Goal: Task Accomplishment & Management: Use online tool/utility

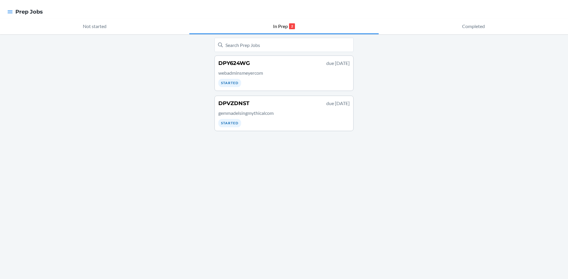
click at [260, 110] on p "gemmadelsingmythicalcom" at bounding box center [283, 113] width 131 height 7
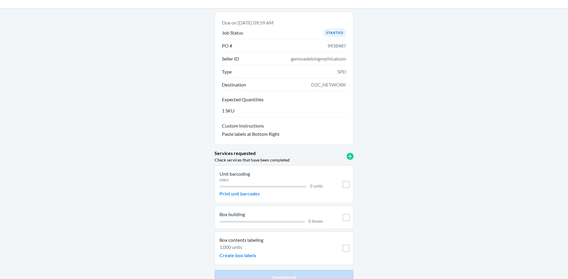
scroll to position [24, 0]
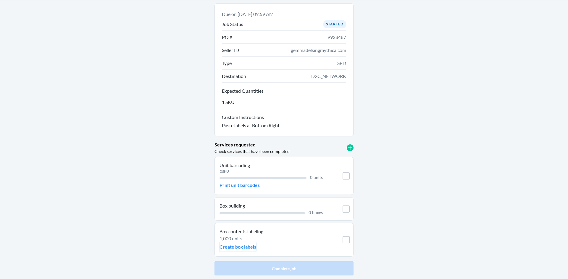
click at [245, 246] on p "Create box labels" at bounding box center [237, 247] width 37 height 7
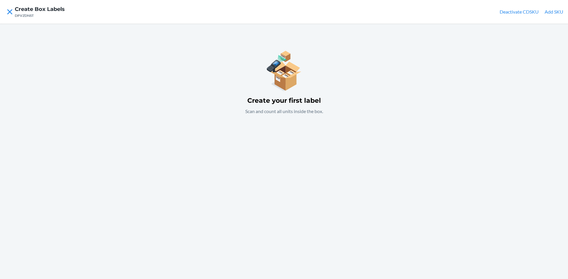
click at [555, 12] on button "Add SKU" at bounding box center [553, 11] width 19 height 7
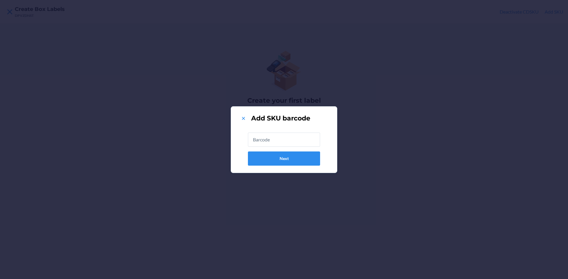
click at [291, 136] on input "text" at bounding box center [284, 140] width 72 height 14
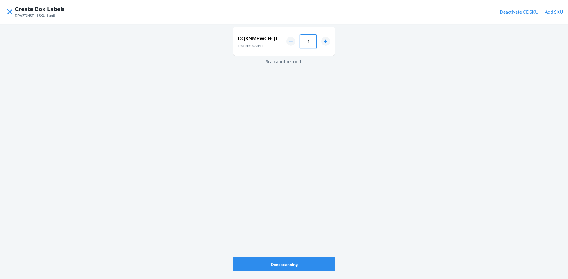
drag, startPoint x: 314, startPoint y: 40, endPoint x: 337, endPoint y: 52, distance: 26.3
click at [314, 40] on input "1" at bounding box center [308, 41] width 17 height 14
type input "25"
click at [288, 265] on button "Done scanning" at bounding box center [284, 264] width 102 height 14
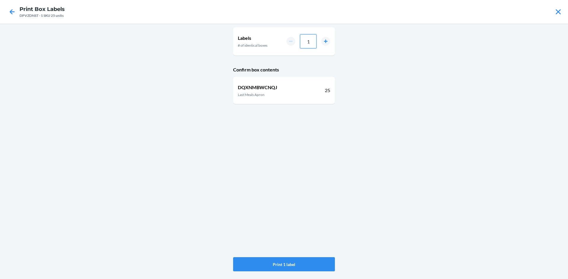
drag, startPoint x: 310, startPoint y: 43, endPoint x: 319, endPoint y: 46, distance: 8.9
click at [311, 43] on input "1" at bounding box center [308, 41] width 17 height 14
type input "05"
click at [312, 267] on button "Print 5 labels" at bounding box center [284, 264] width 102 height 14
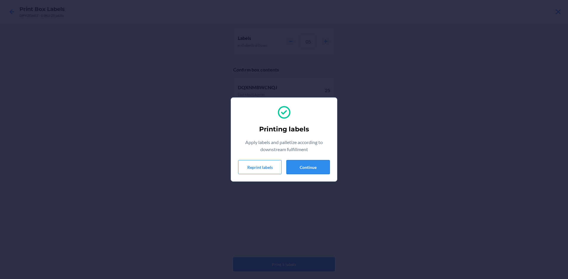
click at [296, 166] on button "Continue" at bounding box center [307, 167] width 43 height 14
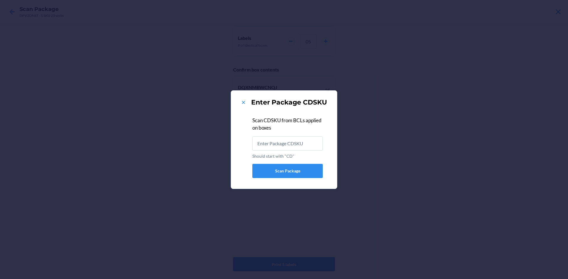
click at [295, 146] on input "Should start with "CD"" at bounding box center [287, 144] width 70 height 14
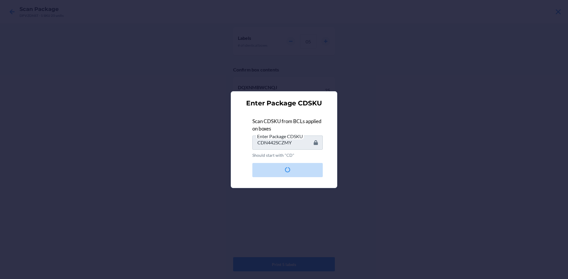
type input "CDEFBPFM2FV"
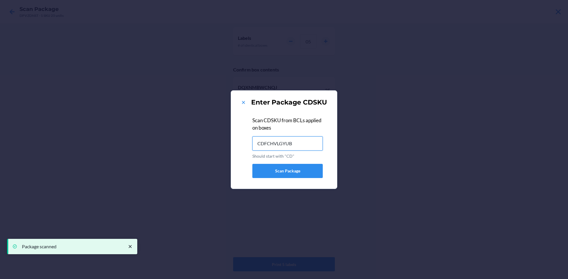
type input "CDFCHVLGYUB"
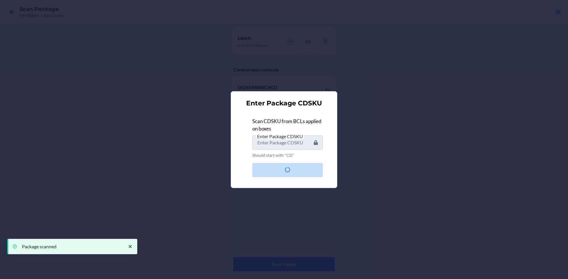
type input "CDAHH9NS2TD"
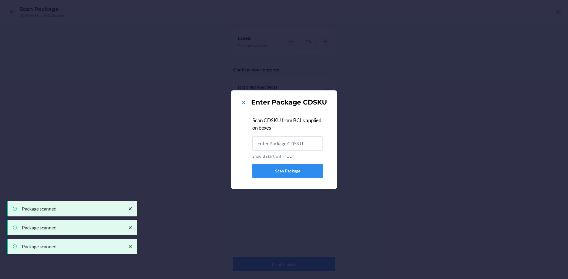
type input "CDW2A2TNT8E"
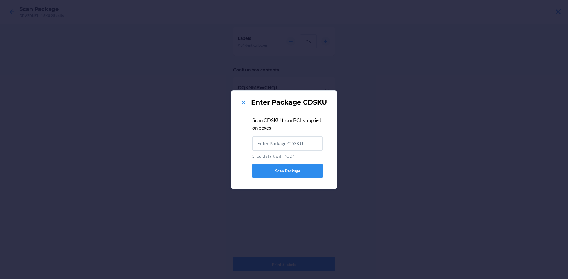
click at [239, 101] on div "Enter Package CDSKU" at bounding box center [284, 102] width 92 height 9
click at [244, 103] on icon at bounding box center [243, 102] width 3 height 3
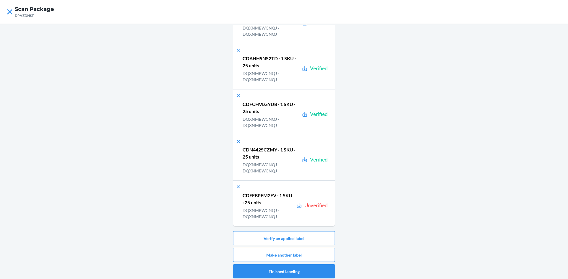
scroll to position [3, 0]
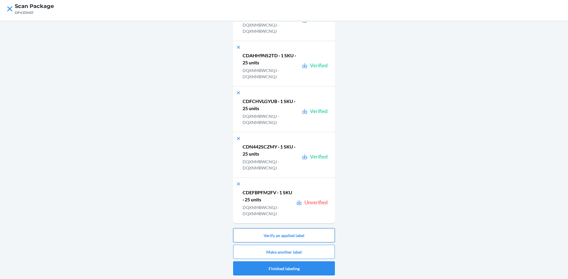
click at [280, 235] on button "Verify an applied label" at bounding box center [284, 236] width 102 height 14
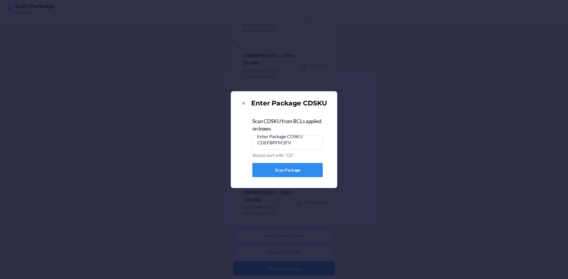
type input "CDEFBPFM2FV"
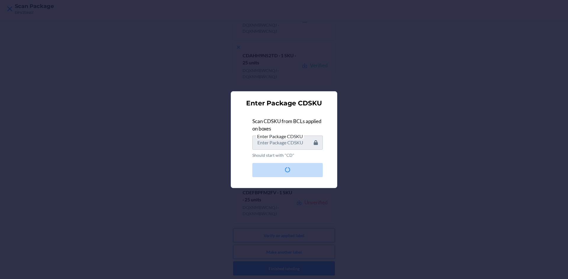
scroll to position [0, 0]
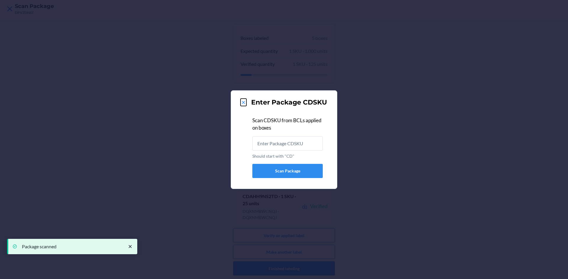
drag, startPoint x: 244, startPoint y: 104, endPoint x: 253, endPoint y: 107, distance: 9.6
click at [245, 105] on icon at bounding box center [243, 103] width 6 height 6
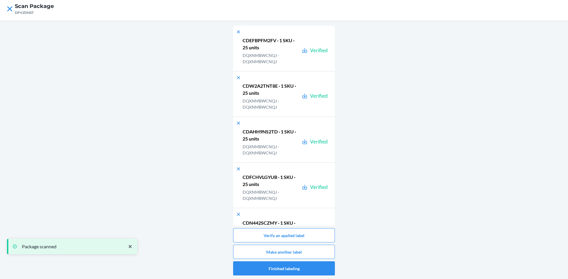
scroll to position [36, 0]
